Goal: Task Accomplishment & Management: Manage account settings

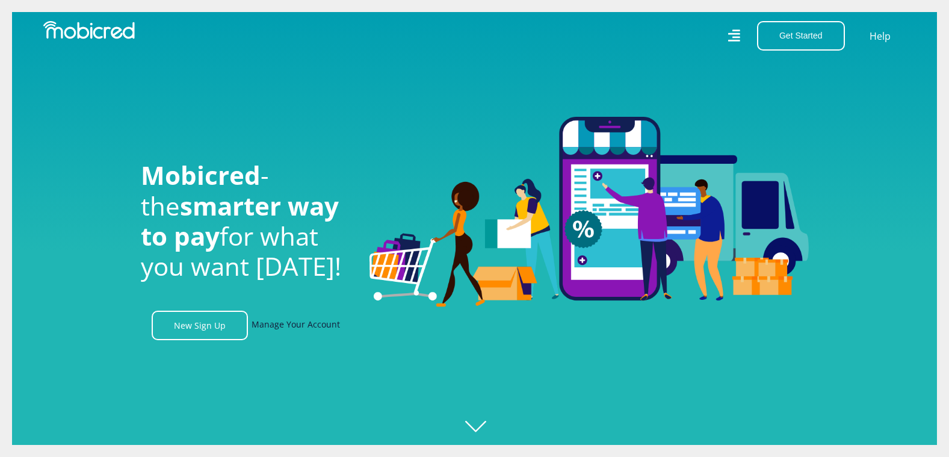
click at [276, 332] on link "Manage Your Account" at bounding box center [295, 324] width 88 height 29
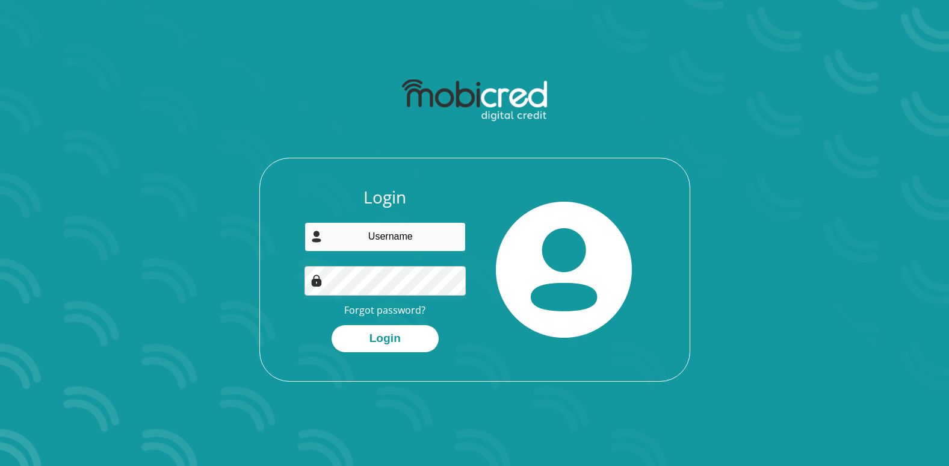
click at [395, 233] on input "email" at bounding box center [384, 236] width 161 height 29
paste input "[PERSON_NAME][EMAIL_ADDRESS][PERSON_NAME][DOMAIN_NAME]"
type input "[PERSON_NAME][EMAIL_ADDRESS][PERSON_NAME][DOMAIN_NAME]"
click at [413, 309] on link "Forgot password?" at bounding box center [384, 309] width 81 height 13
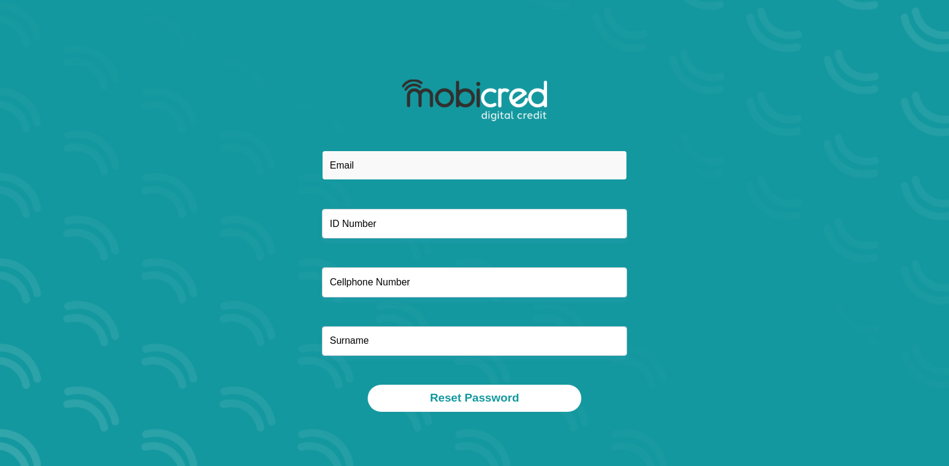
click at [381, 158] on input "email" at bounding box center [474, 164] width 305 height 29
paste input "[PERSON_NAME][EMAIL_ADDRESS][PERSON_NAME][DOMAIN_NAME]"
type input "[PERSON_NAME][EMAIL_ADDRESS][PERSON_NAME][DOMAIN_NAME]"
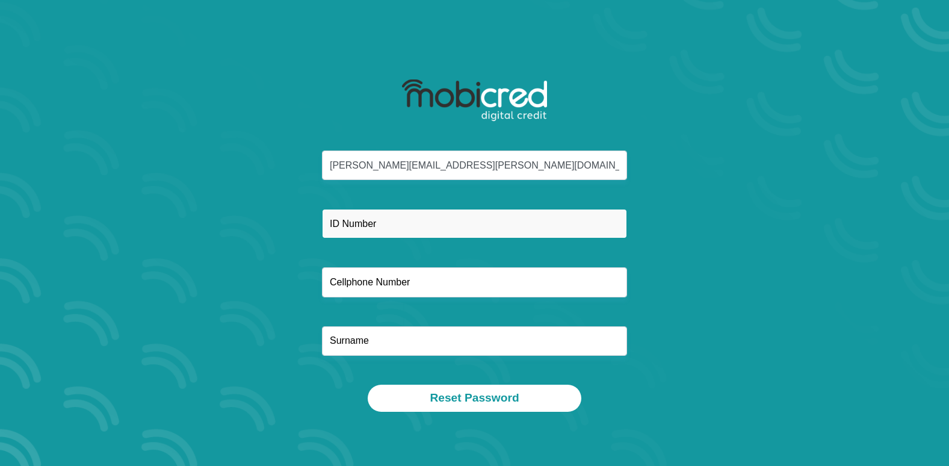
click at [369, 224] on input "text" at bounding box center [474, 223] width 305 height 29
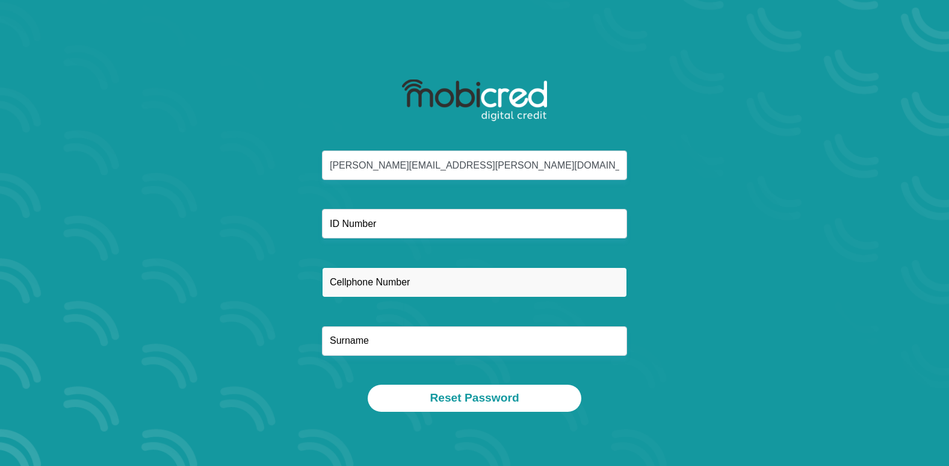
click at [378, 282] on input "text" at bounding box center [474, 281] width 305 height 29
paste input "0678388116"
click at [350, 281] on input "0678388116" at bounding box center [474, 281] width 305 height 29
type input "0678388116"
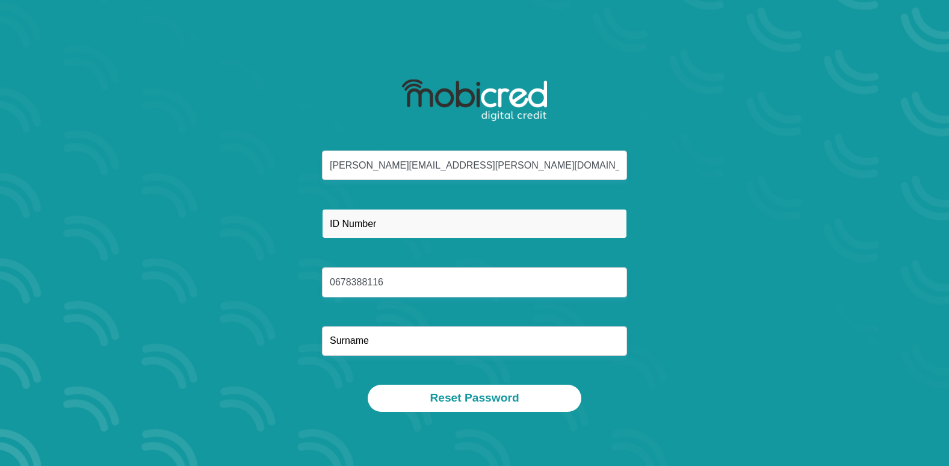
click at [354, 218] on input "text" at bounding box center [474, 223] width 305 height 29
paste input "9102095178088"
type input "9102095178088"
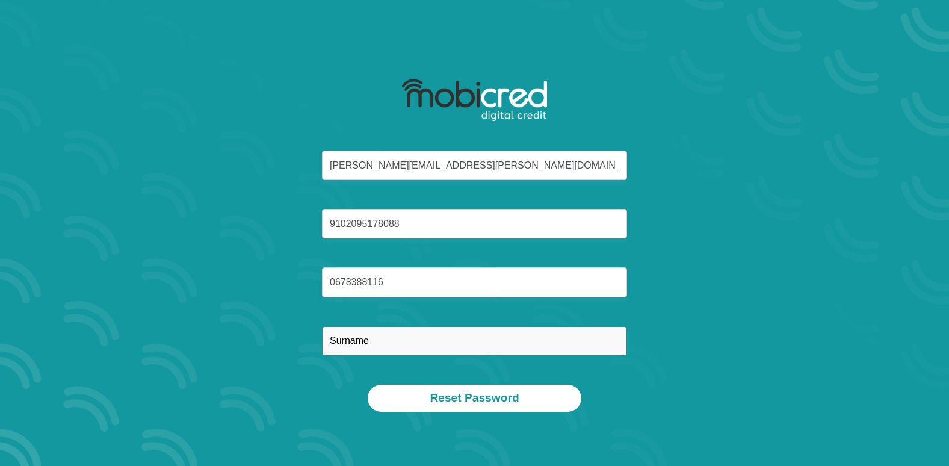
click at [394, 342] on input "text" at bounding box center [474, 340] width 305 height 29
paste input "Marais"
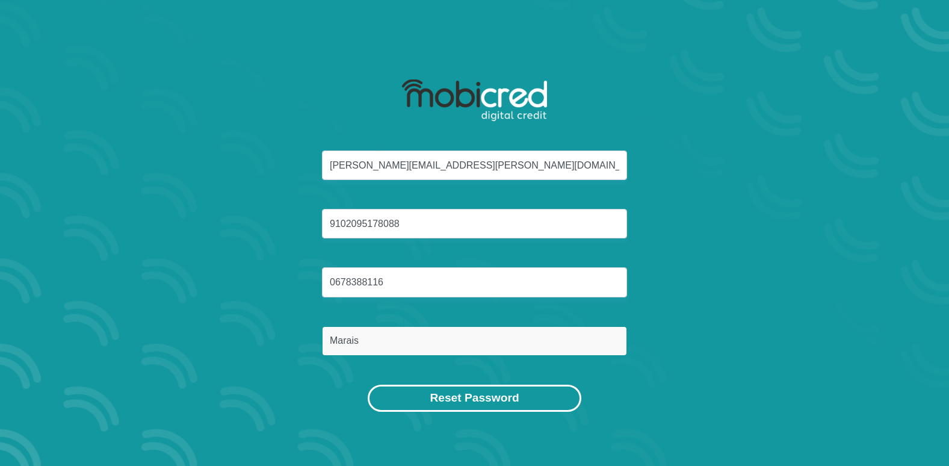
type input "Marais"
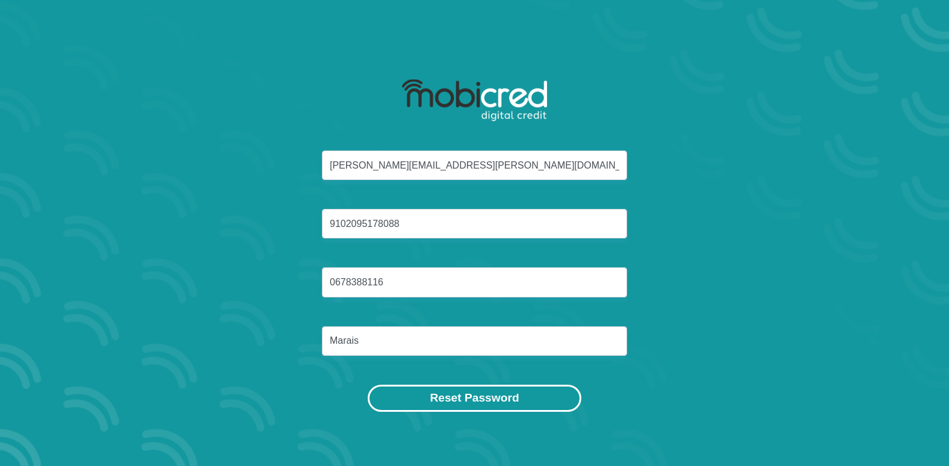
click at [454, 400] on button "Reset Password" at bounding box center [474, 397] width 213 height 27
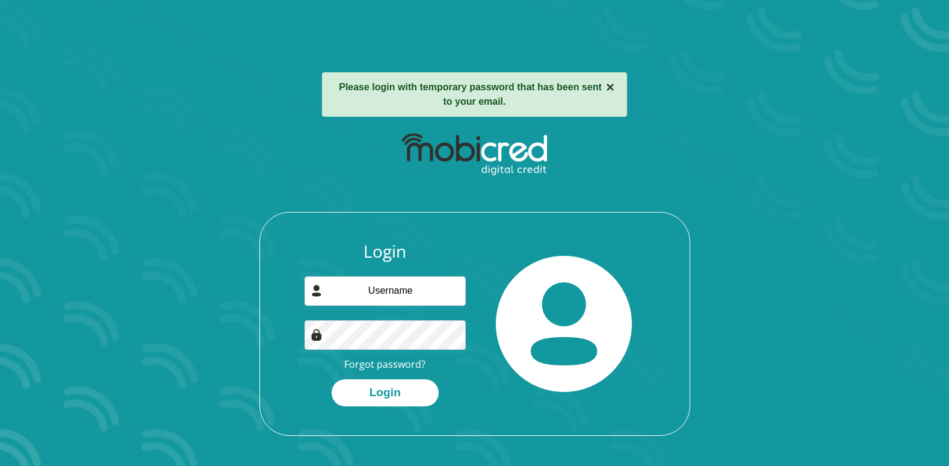
click at [612, 85] on button "×" at bounding box center [610, 87] width 8 height 14
